Goal: Communication & Community: Answer question/provide support

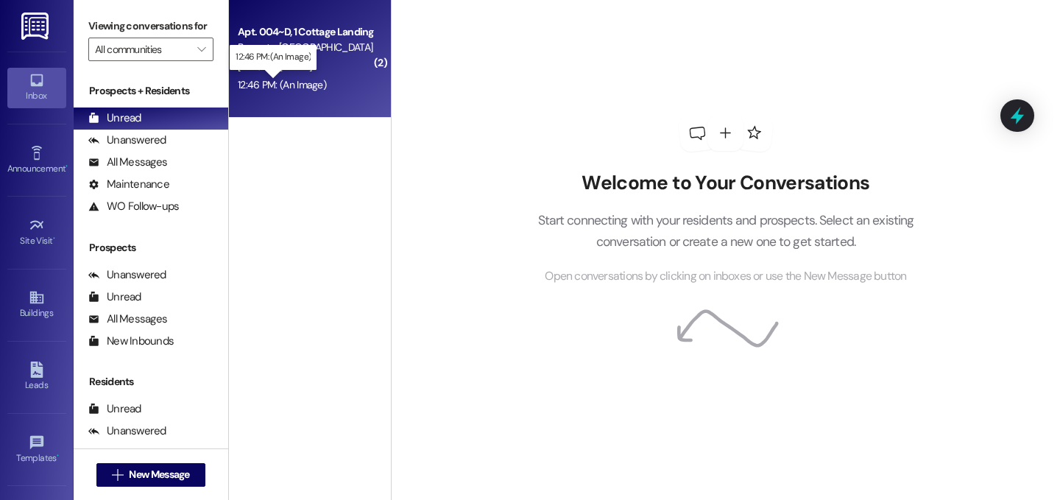
click at [305, 79] on div "12:46 PM: (An Image) 12:46 PM: (An Image)" at bounding box center [282, 84] width 88 height 13
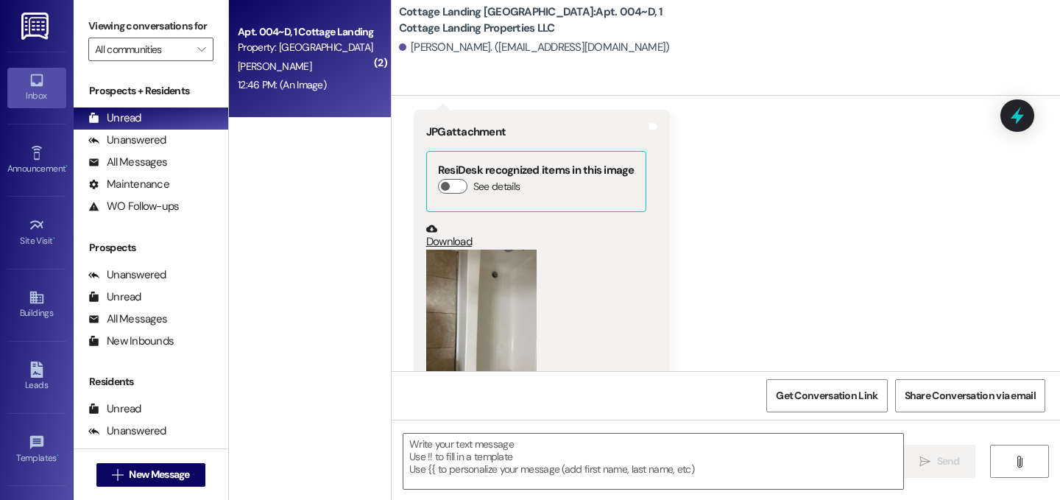
scroll to position [1375, 0]
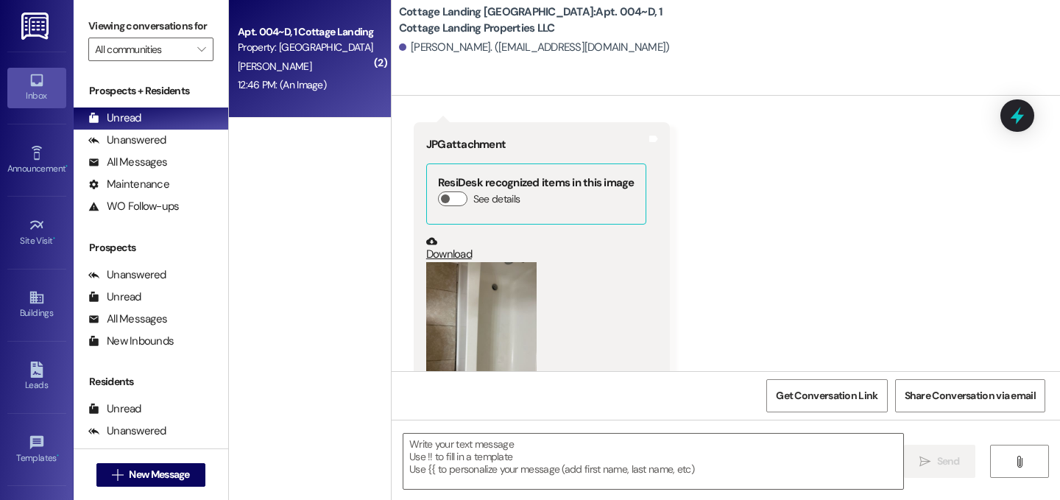
click at [455, 290] on button "Zoom image" at bounding box center [481, 335] width 110 height 147
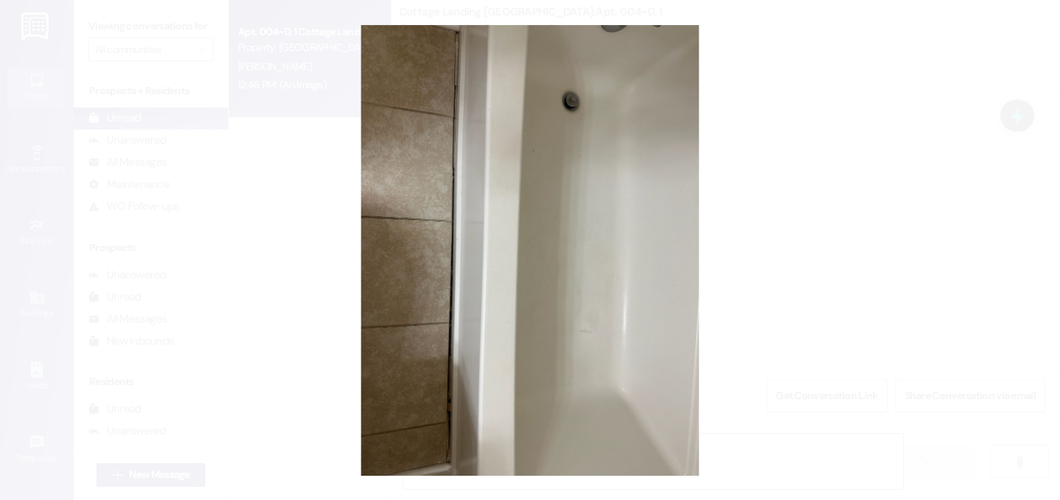
click at [455, 290] on button "Unzoom image" at bounding box center [530, 250] width 1060 height 500
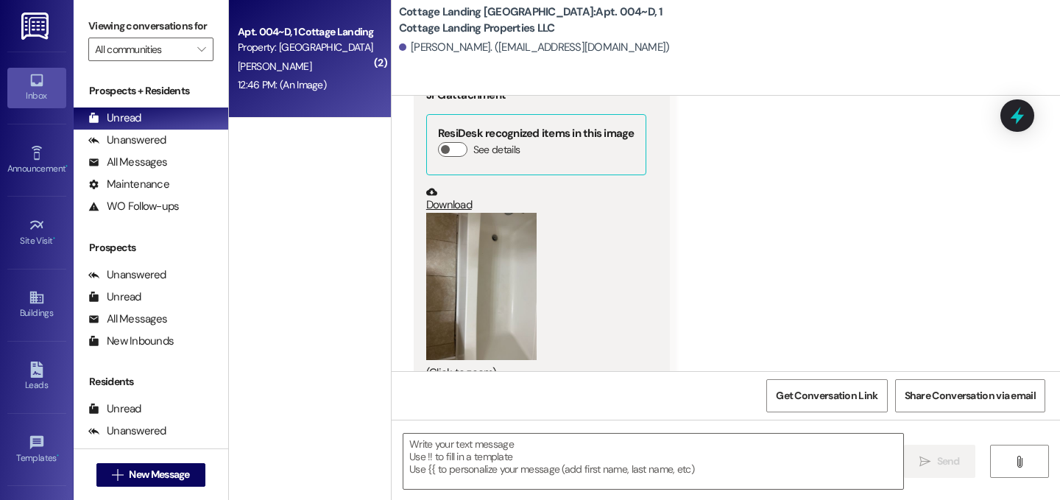
scroll to position [1457, 0]
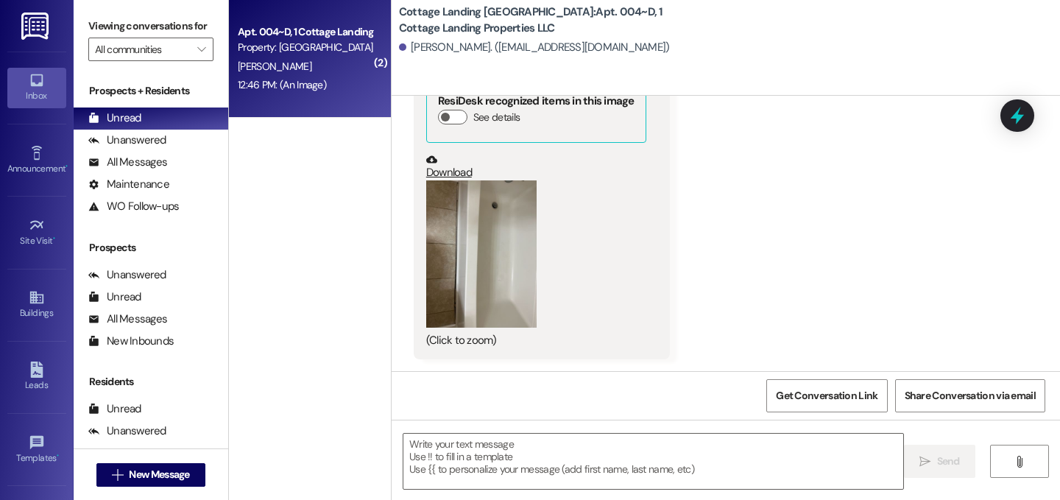
click at [449, 235] on button "Zoom image" at bounding box center [481, 253] width 110 height 147
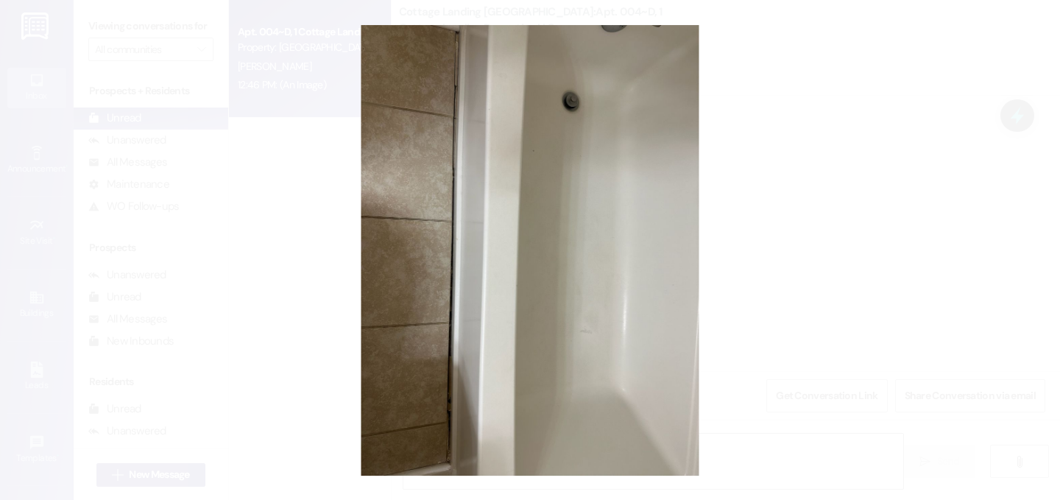
click at [449, 235] on button "Unzoom image" at bounding box center [530, 250] width 1060 height 500
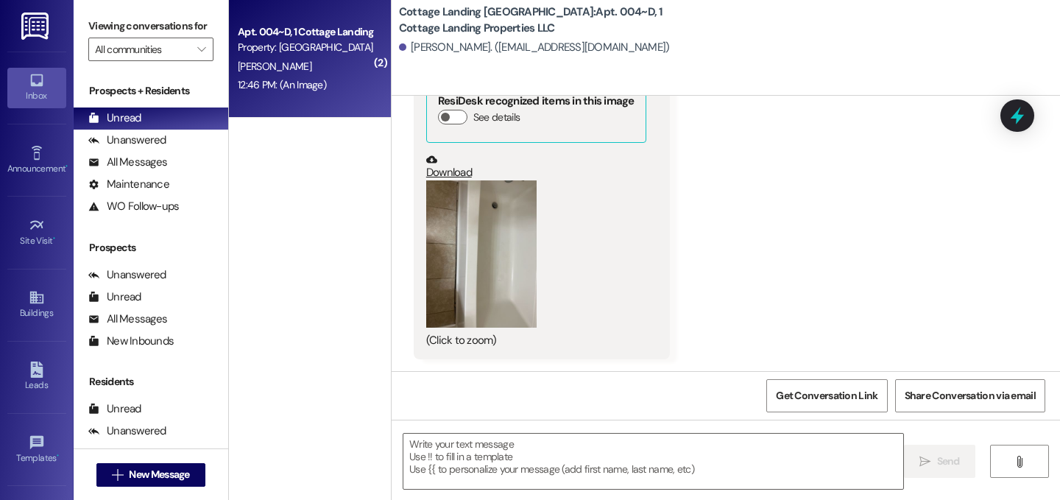
click at [540, 222] on div "(Click to zoom)" at bounding box center [536, 264] width 220 height 168
click at [478, 224] on button "Zoom image" at bounding box center [481, 253] width 110 height 147
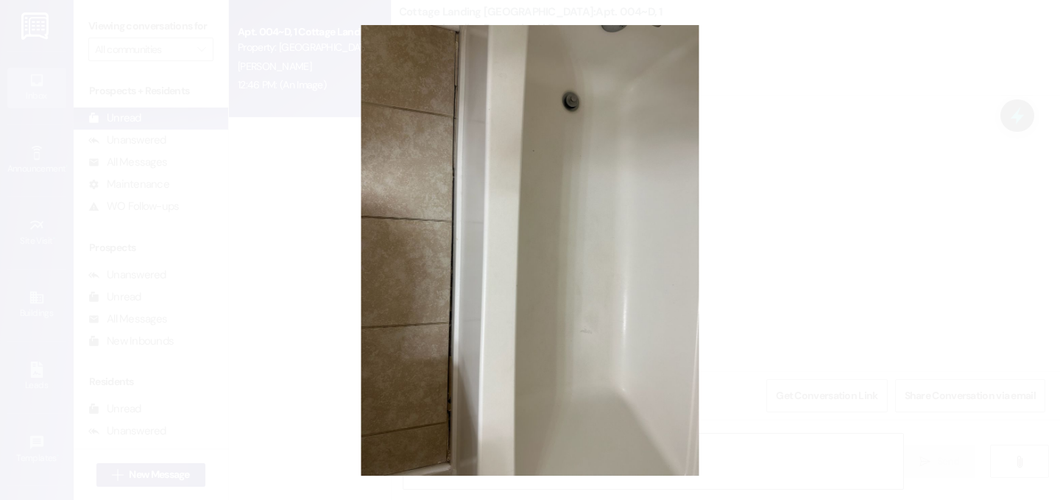
click at [478, 224] on button "Unzoom image" at bounding box center [530, 250] width 1060 height 500
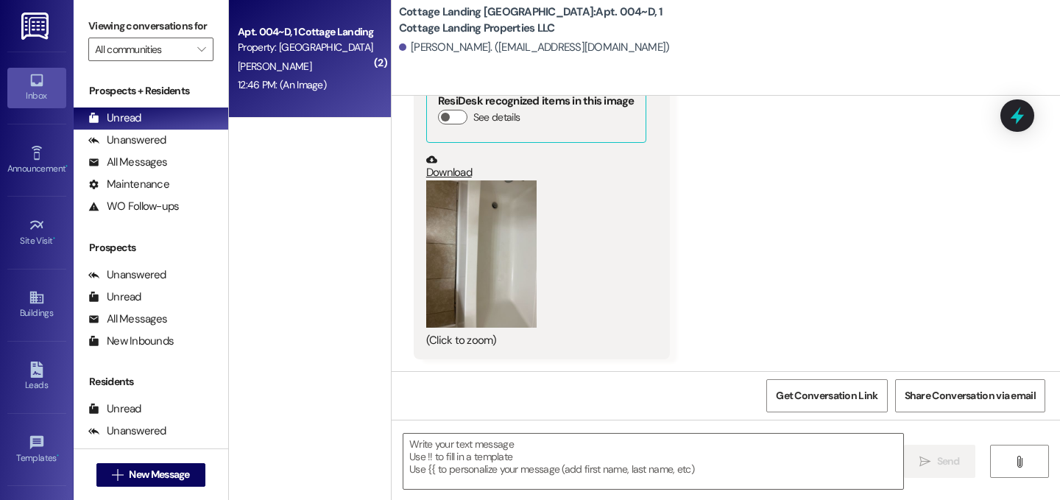
click at [495, 432] on div " Send " at bounding box center [725, 474] width 668 height 110
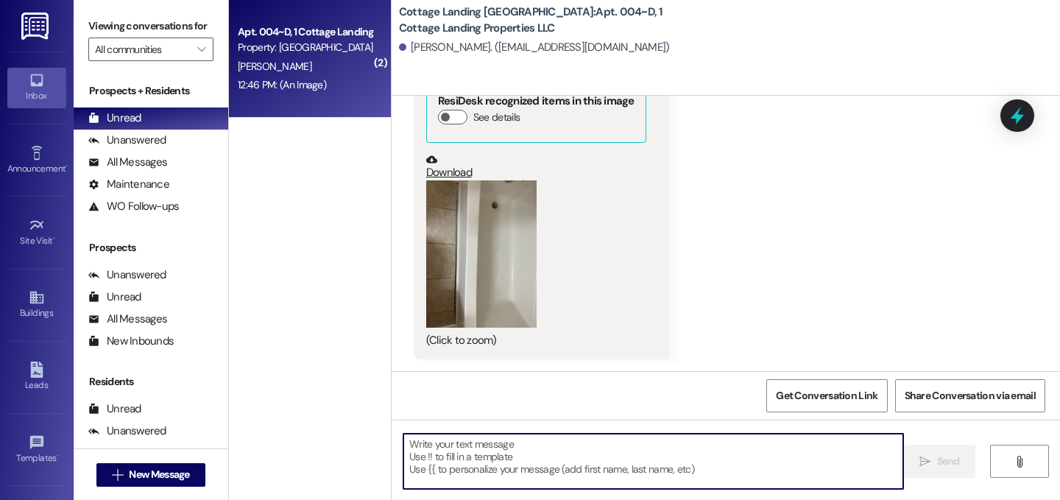
click at [476, 448] on textarea at bounding box center [653, 460] width 500 height 55
click at [531, 472] on textarea at bounding box center [653, 460] width 500 height 55
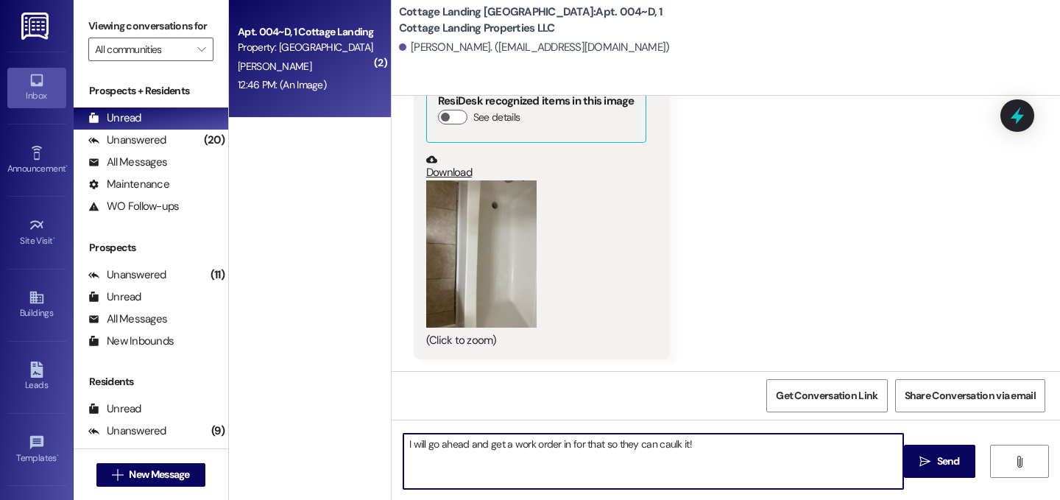
type textarea "I will go ahead and get a work order in for that so they can caulk it!"
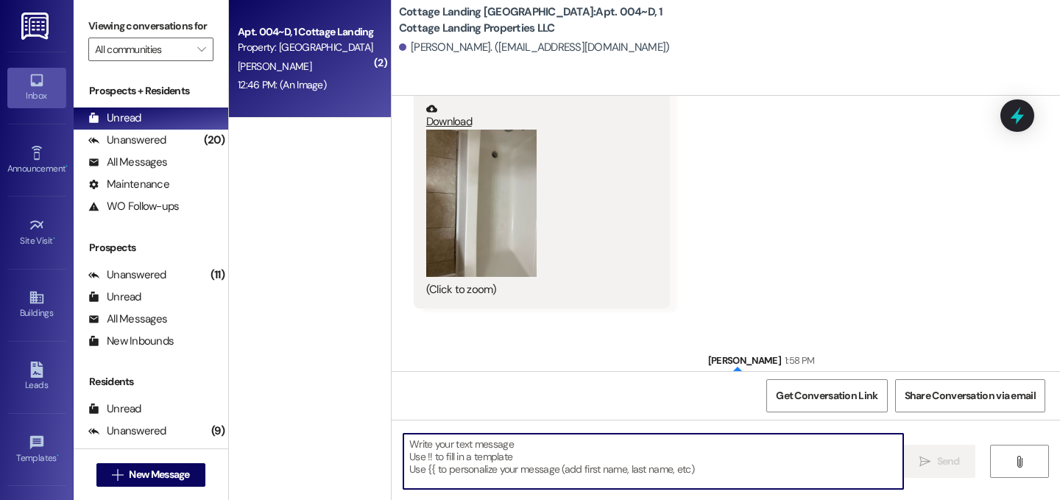
scroll to position [1515, 0]
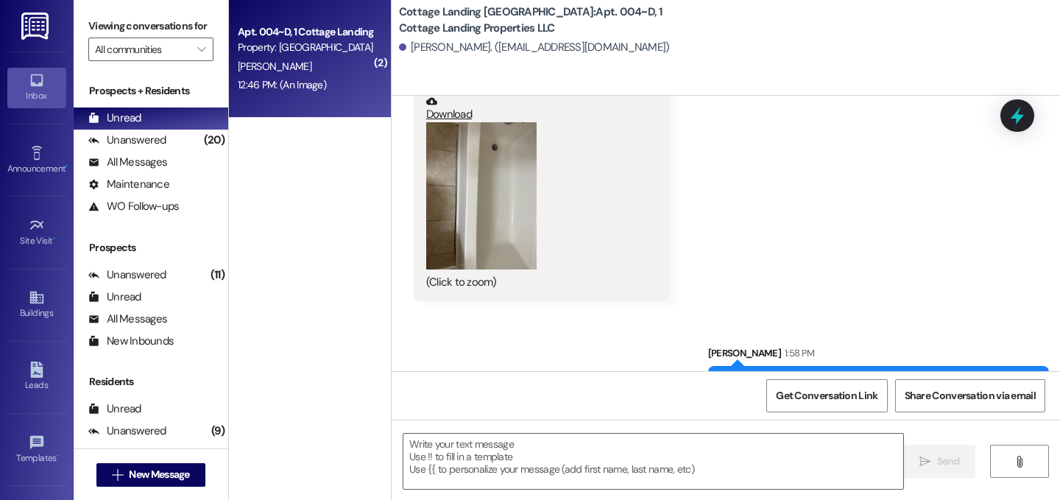
click at [430, 110] on link "Download" at bounding box center [536, 109] width 220 height 26
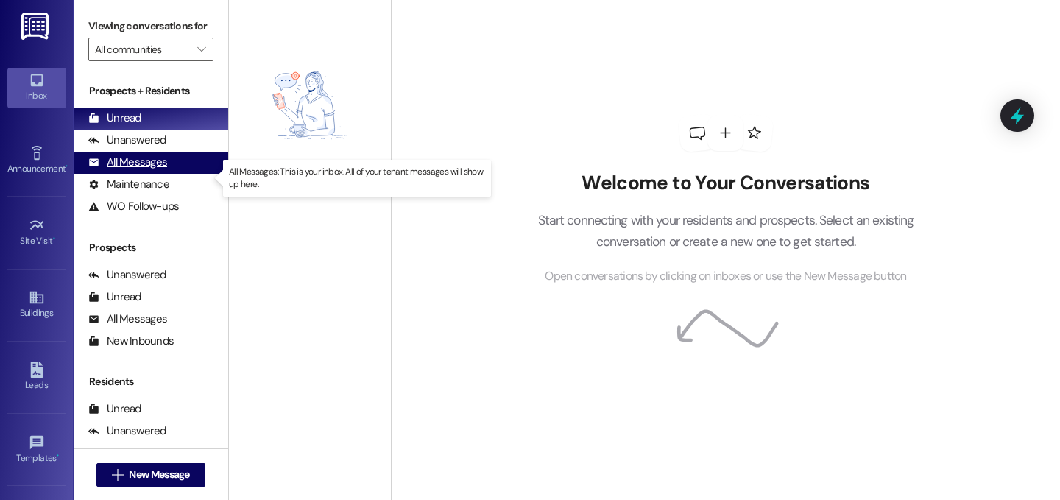
click at [113, 170] on div "All Messages" at bounding box center [127, 162] width 79 height 15
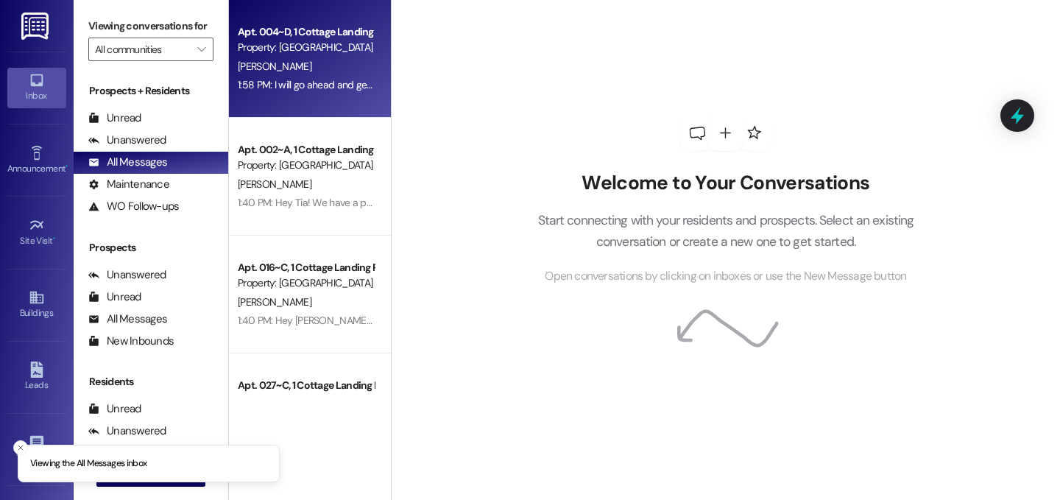
click at [334, 68] on div "D. Breaux" at bounding box center [305, 66] width 139 height 18
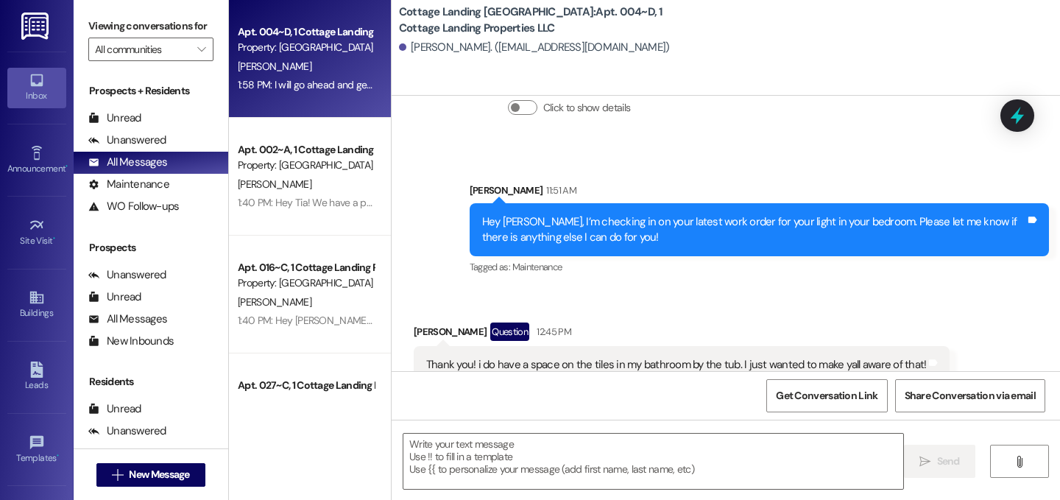
scroll to position [1076, 0]
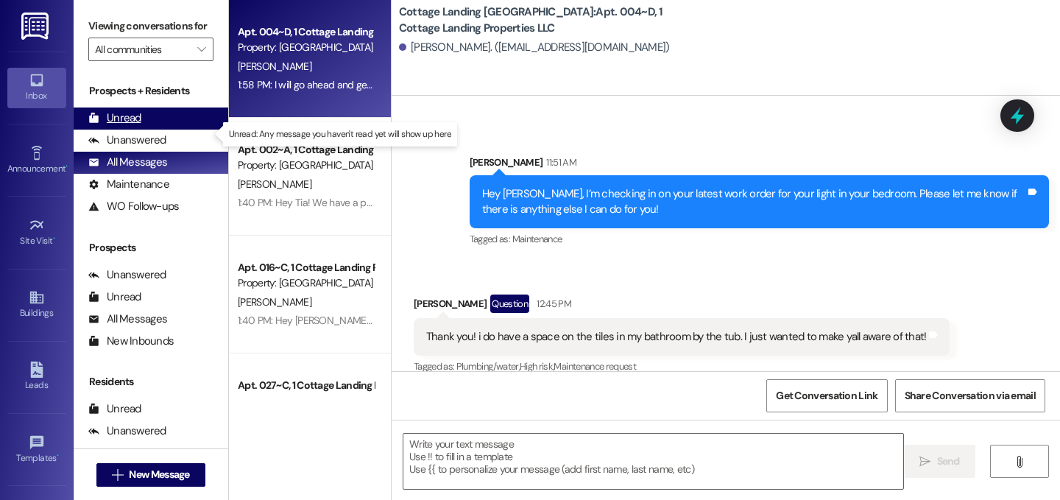
click at [180, 127] on div "Unread (0)" at bounding box center [151, 118] width 155 height 22
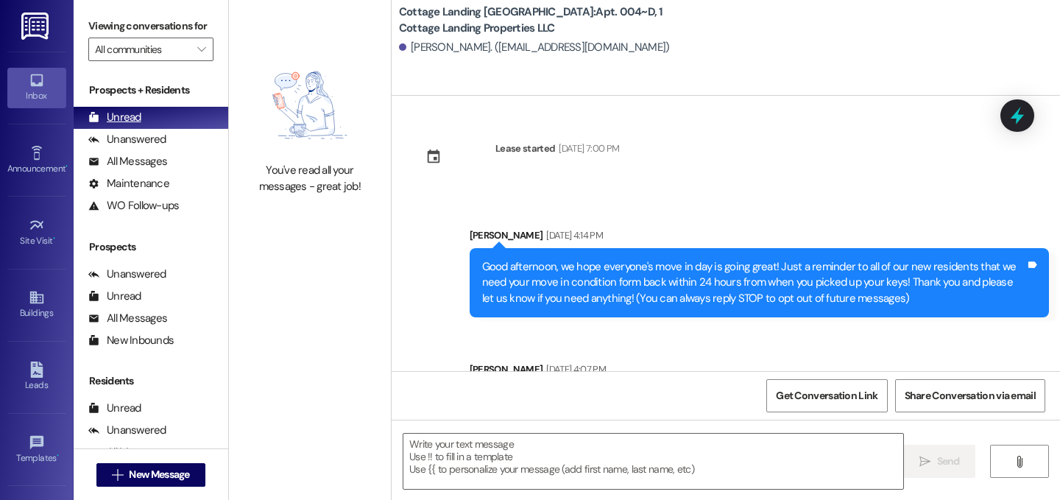
scroll to position [1456, 0]
